Goal: Task Accomplishment & Management: Manage account settings

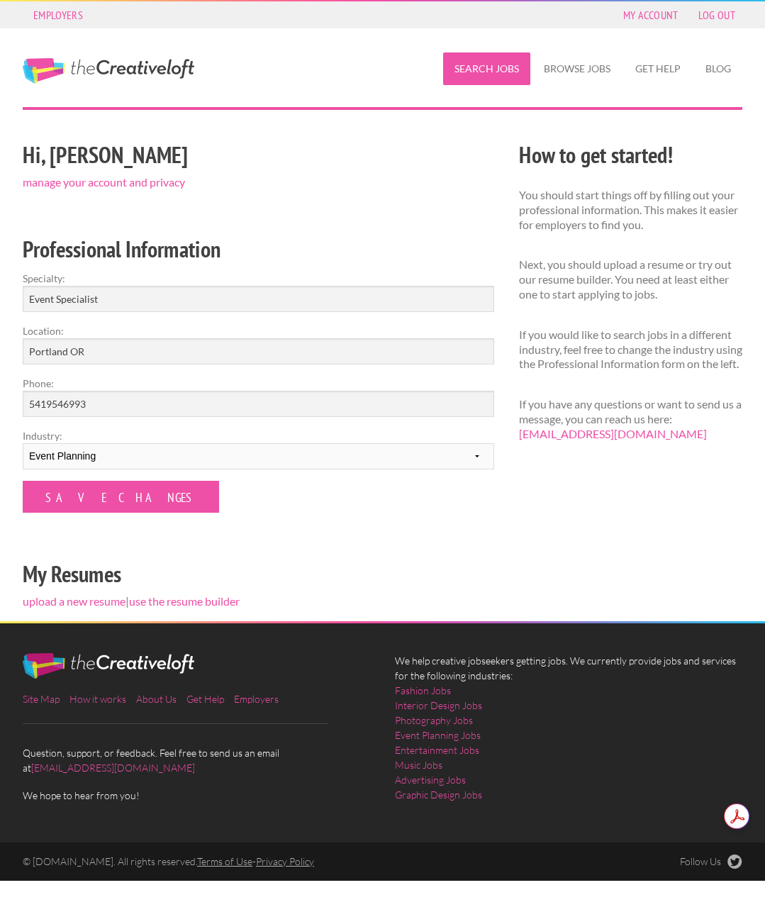
click at [494, 74] on link "Search Jobs" at bounding box center [486, 68] width 87 height 33
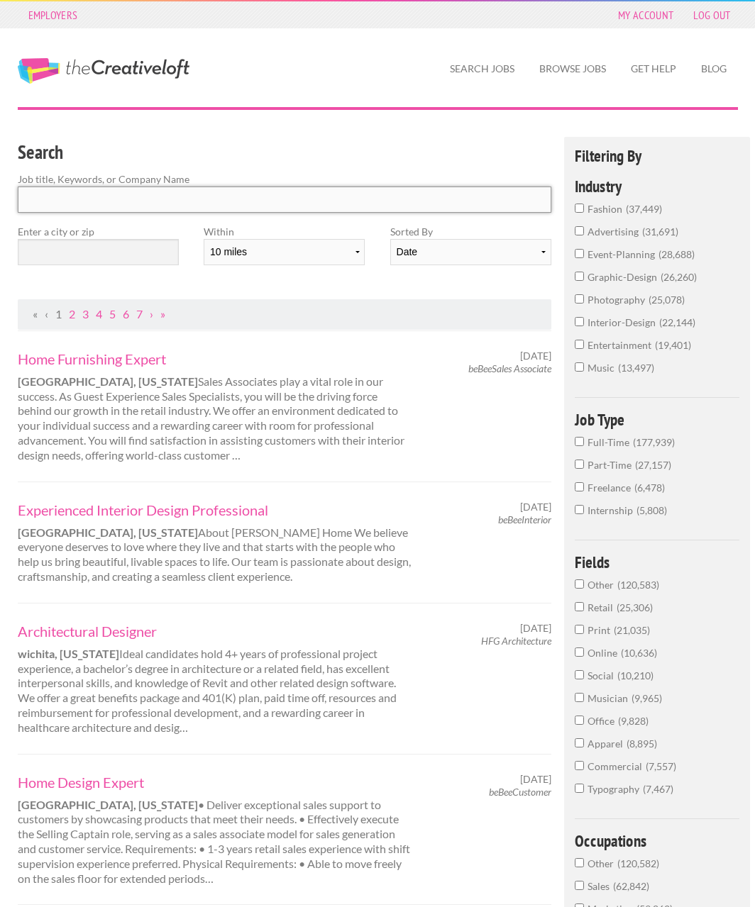
click at [92, 194] on input "Search" at bounding box center [285, 200] width 534 height 26
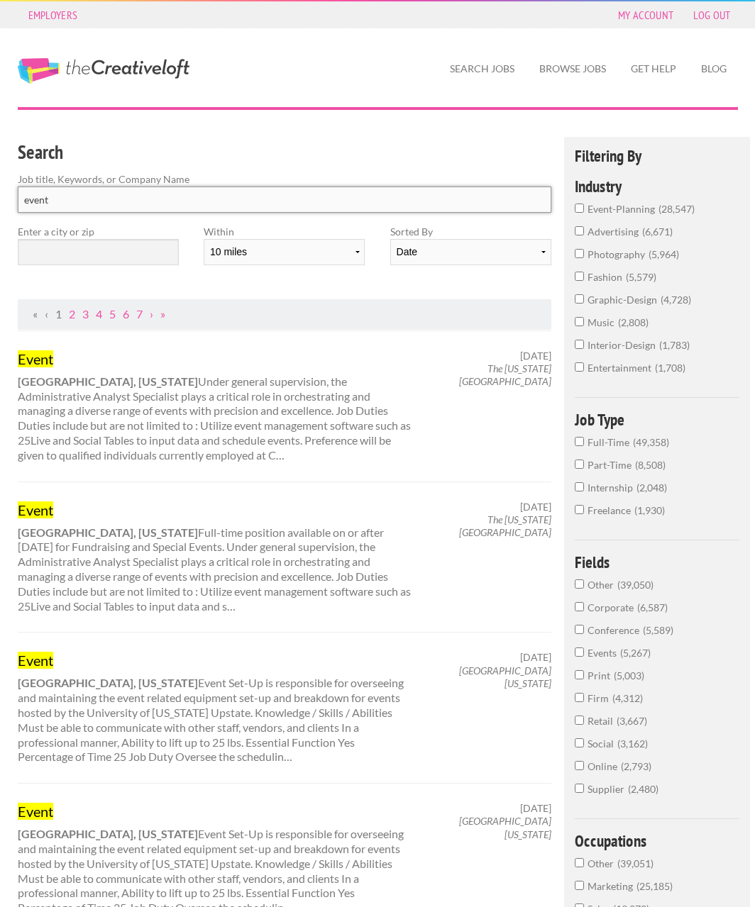
type input "event"
click at [99, 257] on input "text" at bounding box center [98, 252] width 161 height 26
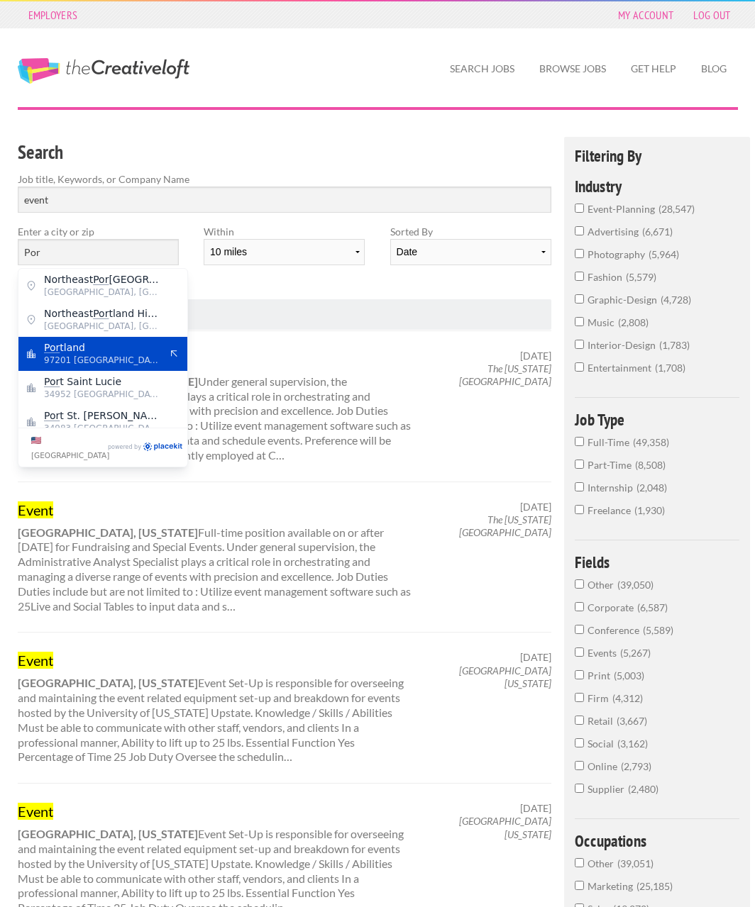
click at [77, 338] on div "Por tland 97201 United States of America" at bounding box center [102, 354] width 169 height 34
type input "Portland"
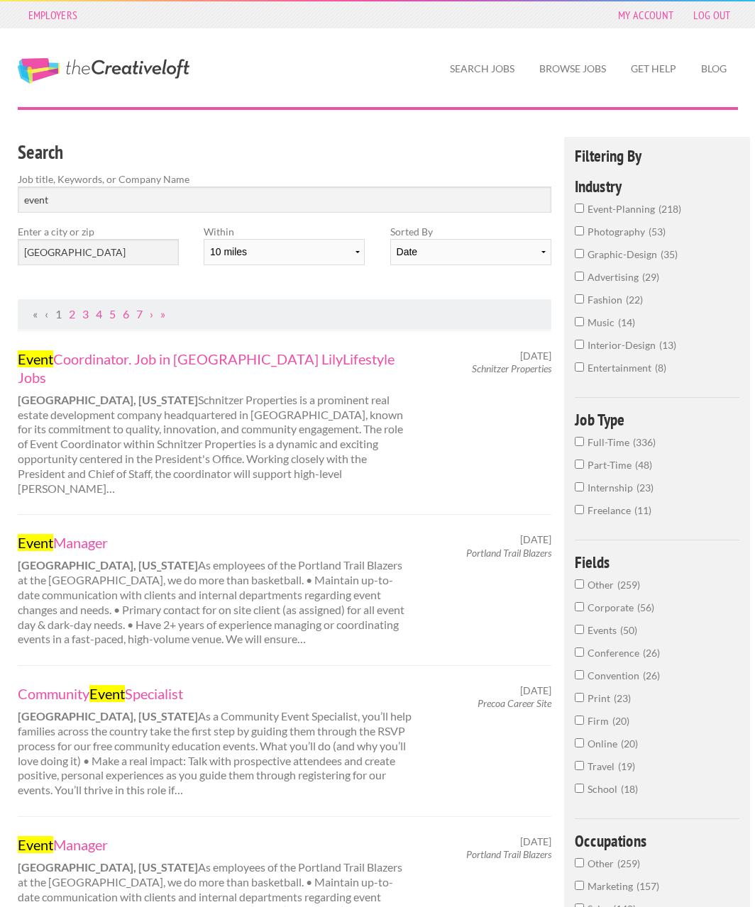
click at [274, 135] on div at bounding box center [377, 122] width 745 height 30
click at [638, 18] on link "My Account" at bounding box center [646, 15] width 70 height 20
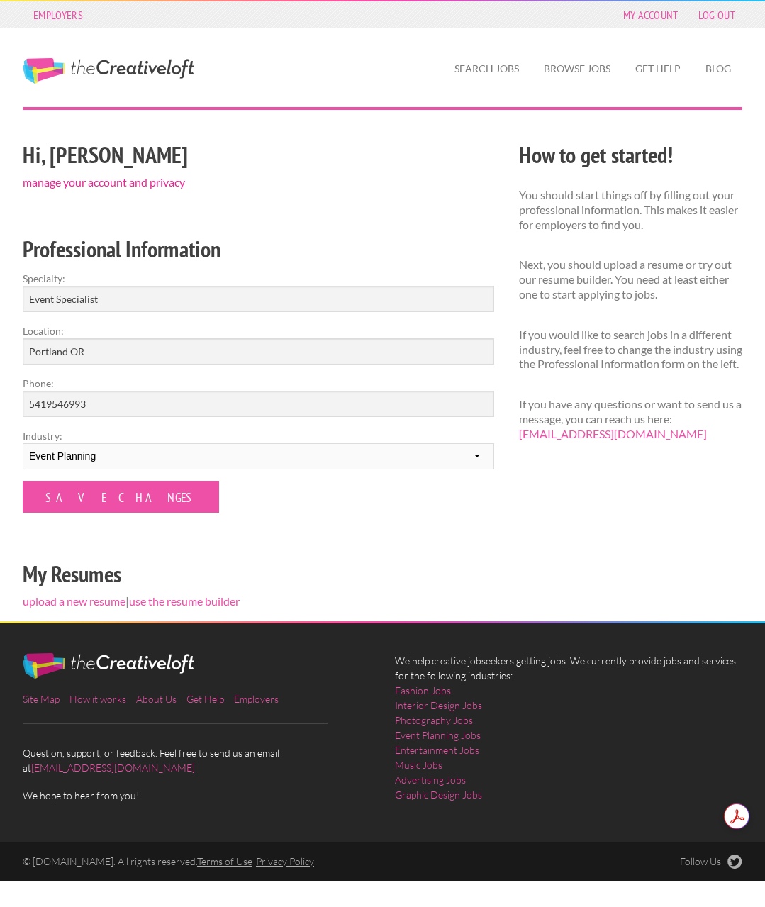
click at [70, 180] on link "manage your account and privacy" at bounding box center [104, 181] width 162 height 13
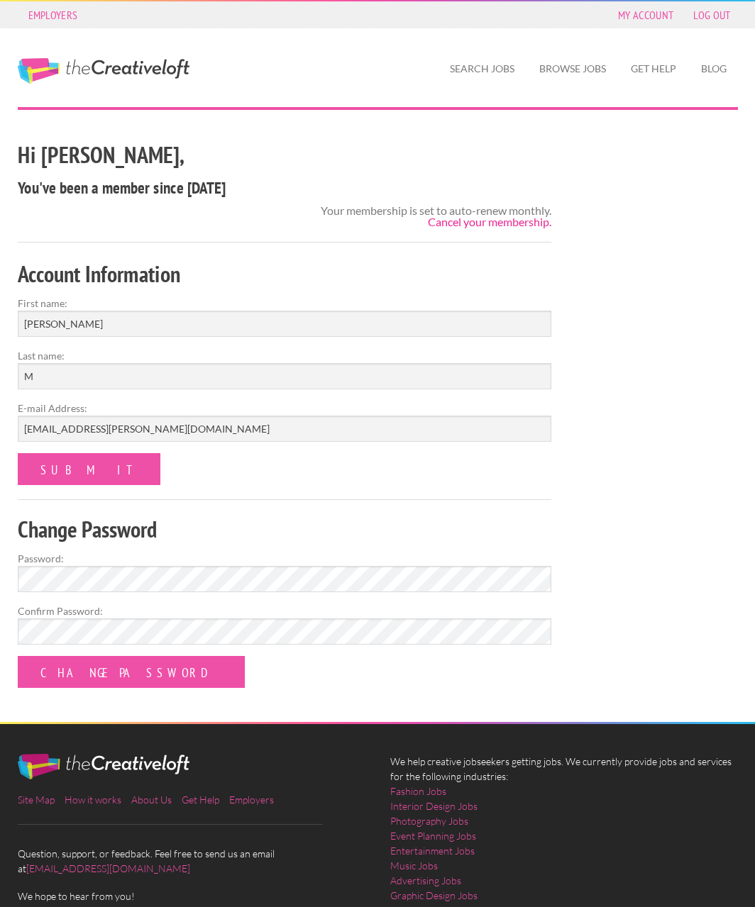
click at [486, 225] on link "Cancel your membership." at bounding box center [489, 221] width 123 height 13
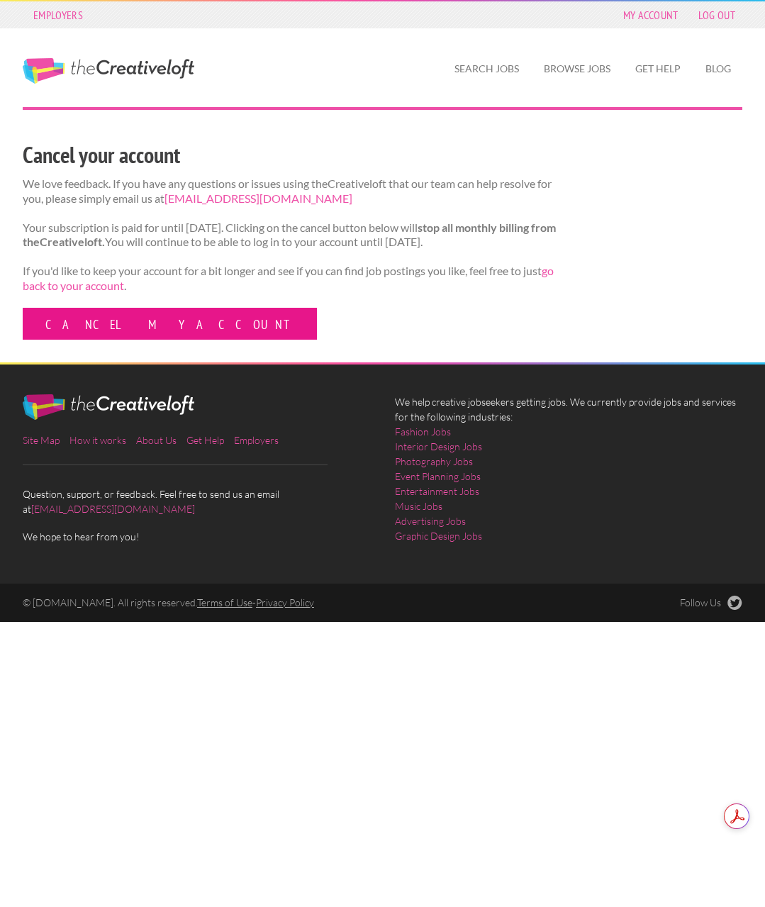
click at [98, 320] on link "Cancel my account" at bounding box center [170, 324] width 294 height 32
